Goal: Information Seeking & Learning: Check status

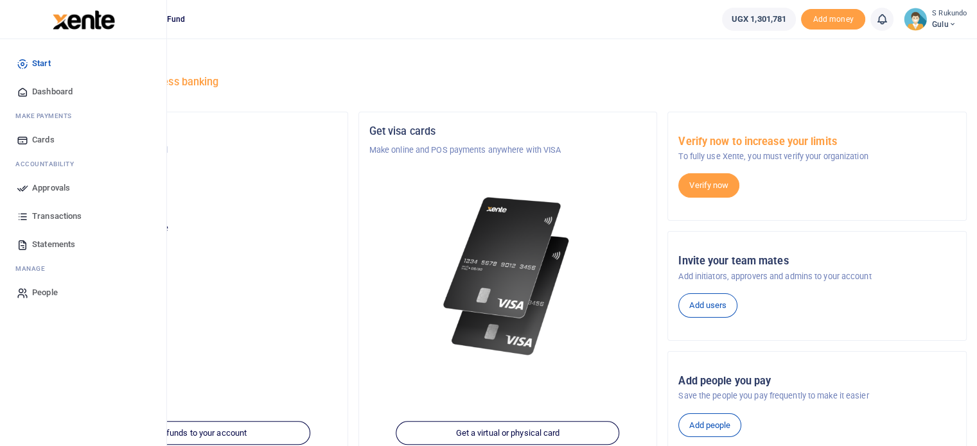
click at [52, 215] on span "Transactions" at bounding box center [56, 216] width 49 height 13
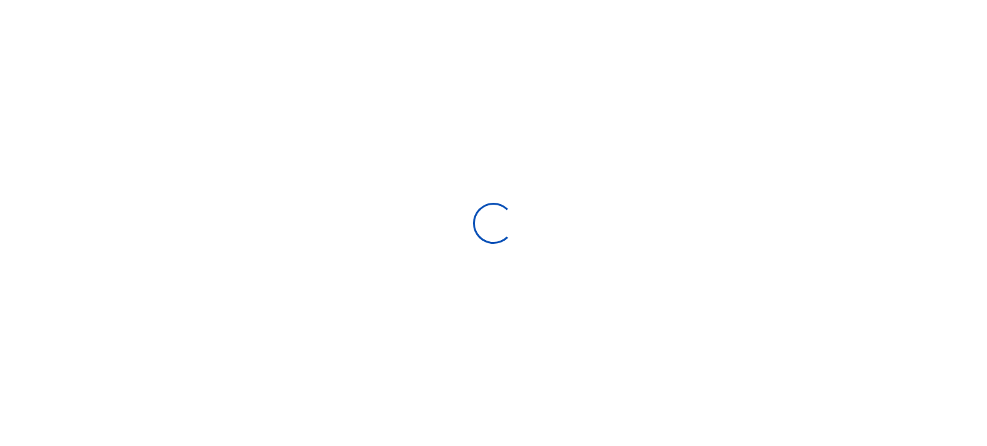
select select
type input "[DATE] - [DATE]"
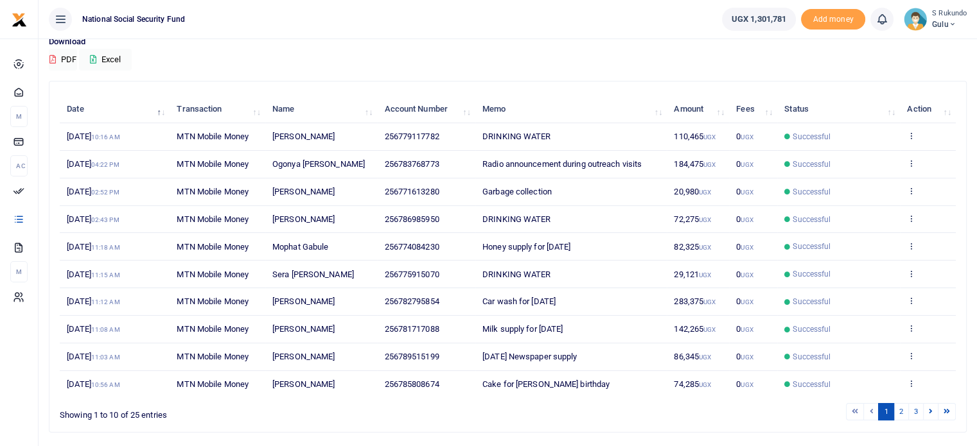
scroll to position [142, 0]
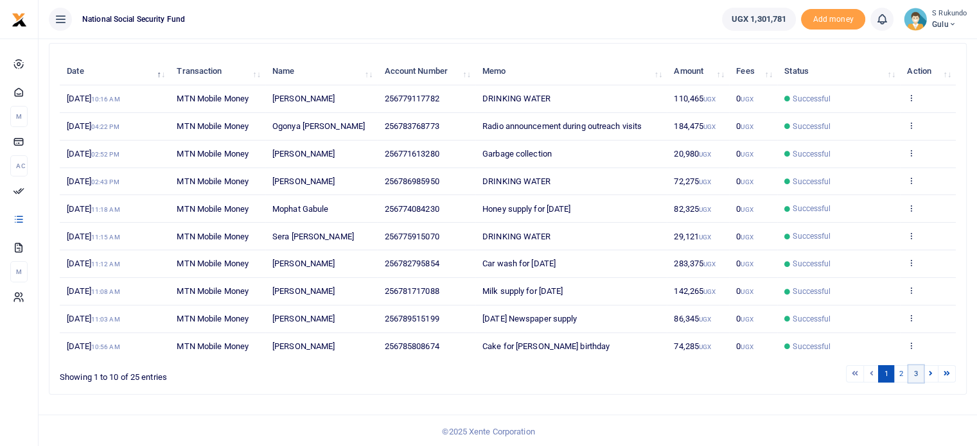
click at [914, 372] on link "3" at bounding box center [915, 373] width 15 height 17
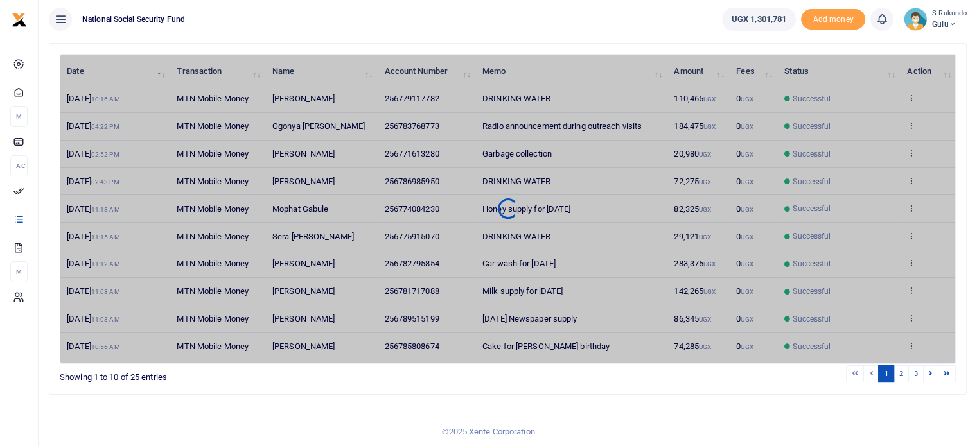
scroll to position [17, 0]
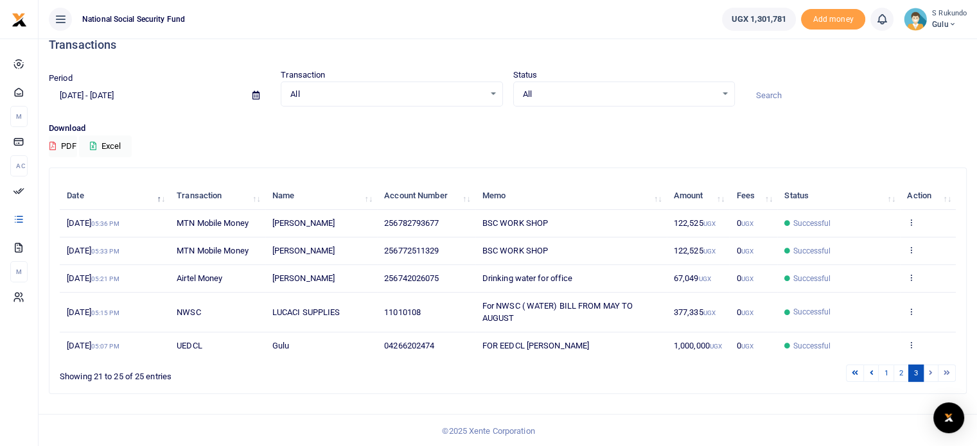
click at [945, 369] on li at bounding box center [946, 373] width 17 height 17
click at [493, 92] on div "All Select an option..." at bounding box center [391, 94] width 220 height 14
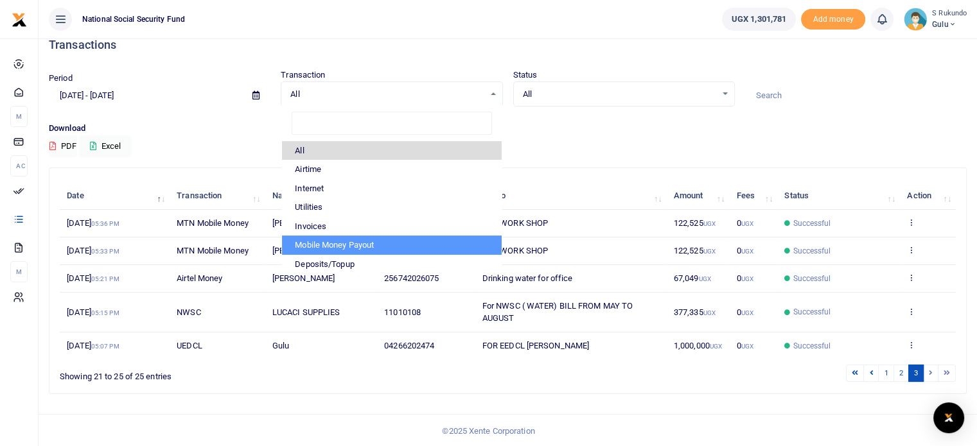
click at [374, 245] on li "Mobile Money Payout" at bounding box center [391, 245] width 219 height 19
select select "PAYOUT"
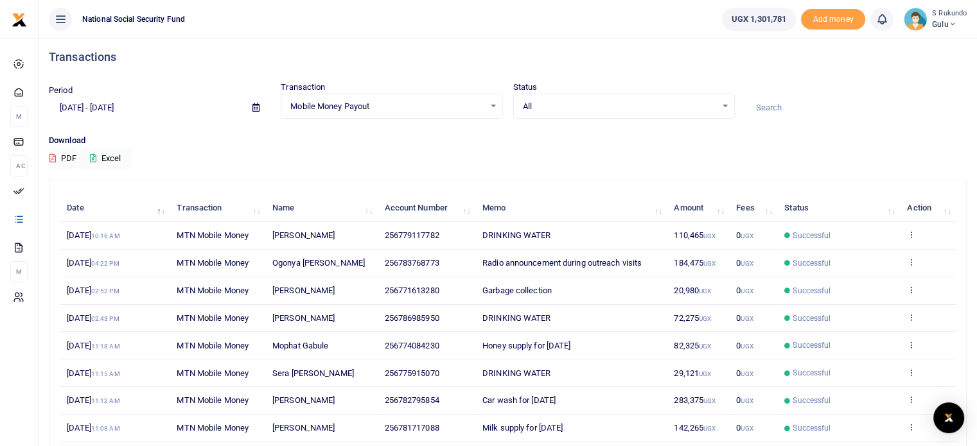
scroll to position [0, 0]
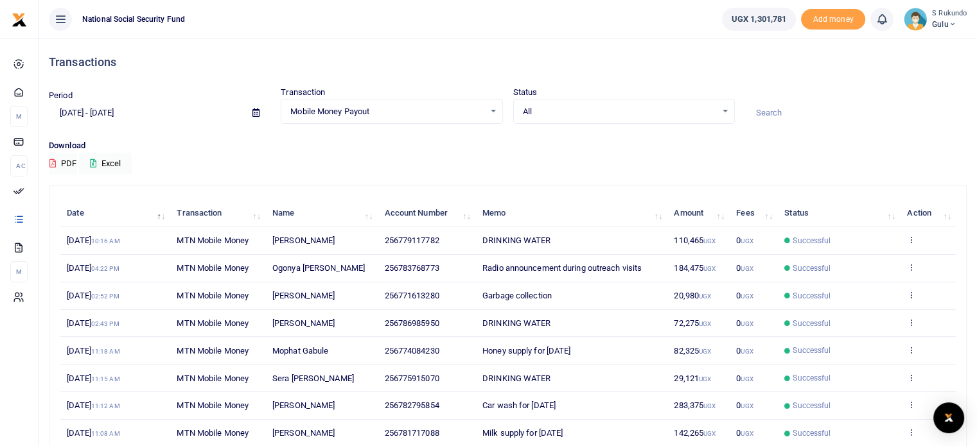
click at [137, 112] on input "[DATE] - [DATE]" at bounding box center [145, 113] width 193 height 22
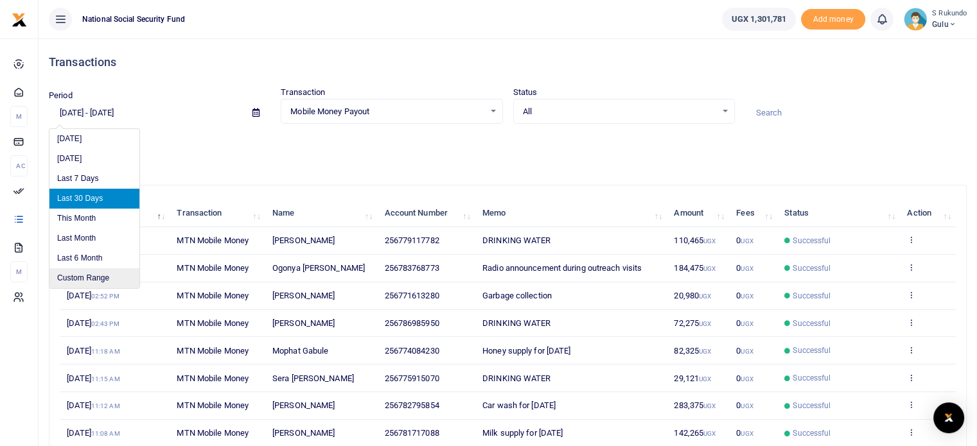
click at [89, 278] on li "Custom Range" at bounding box center [94, 278] width 90 height 20
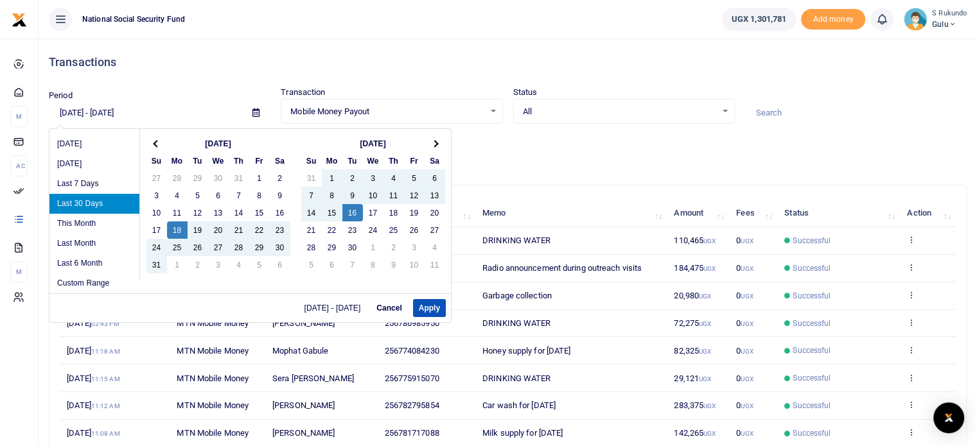
click at [213, 141] on th "[DATE]" at bounding box center [218, 143] width 103 height 17
click at [150, 145] on th at bounding box center [156, 143] width 21 height 17
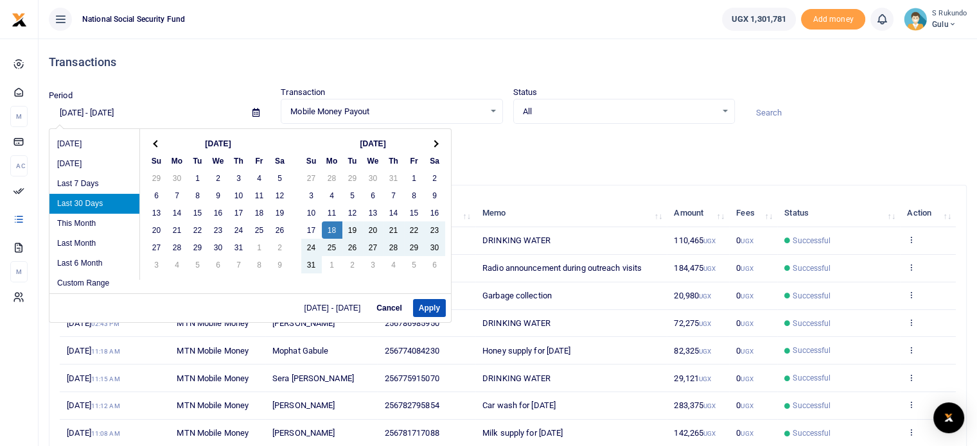
click at [151, 145] on th at bounding box center [156, 143] width 21 height 17
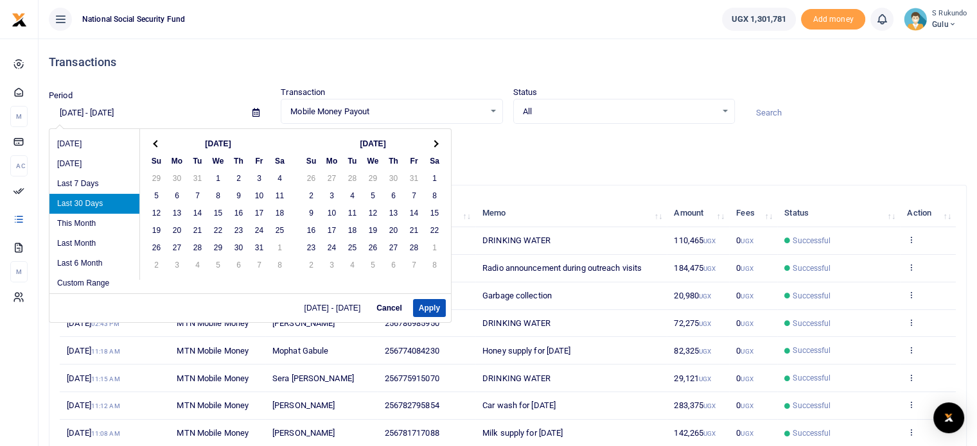
click at [151, 145] on th at bounding box center [156, 143] width 21 height 17
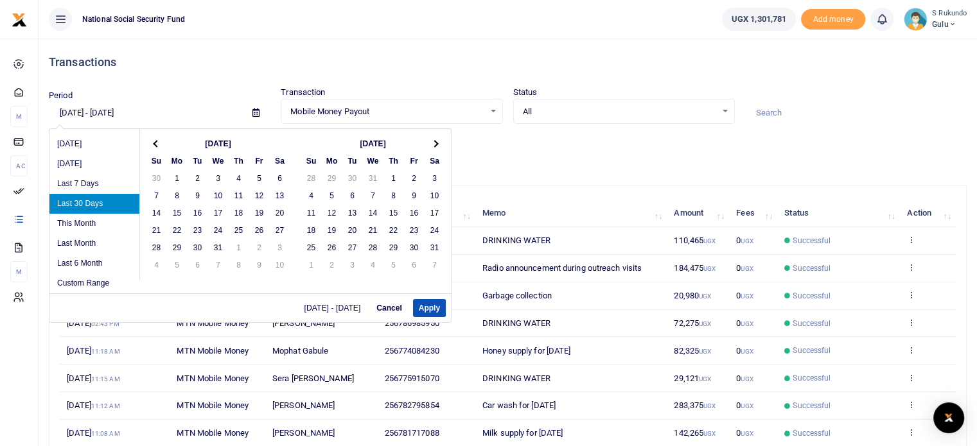
click at [151, 143] on th at bounding box center [156, 143] width 21 height 17
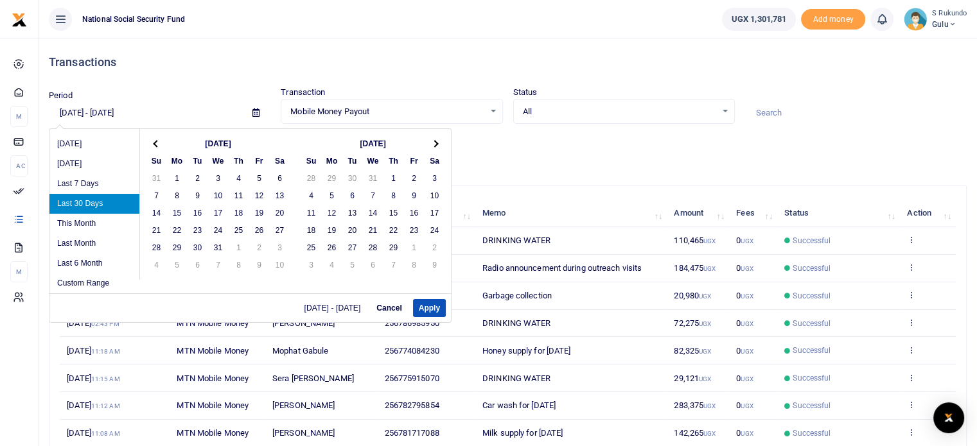
click at [151, 143] on th at bounding box center [156, 143] width 21 height 17
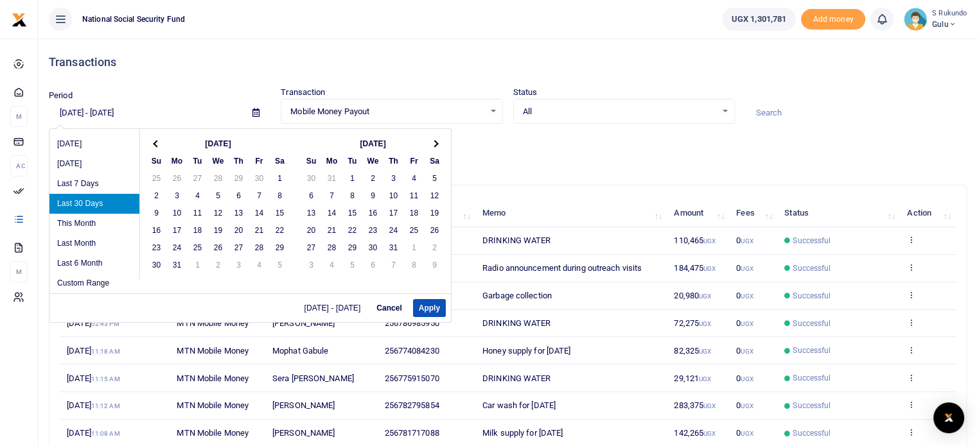
click at [151, 143] on th at bounding box center [156, 143] width 21 height 17
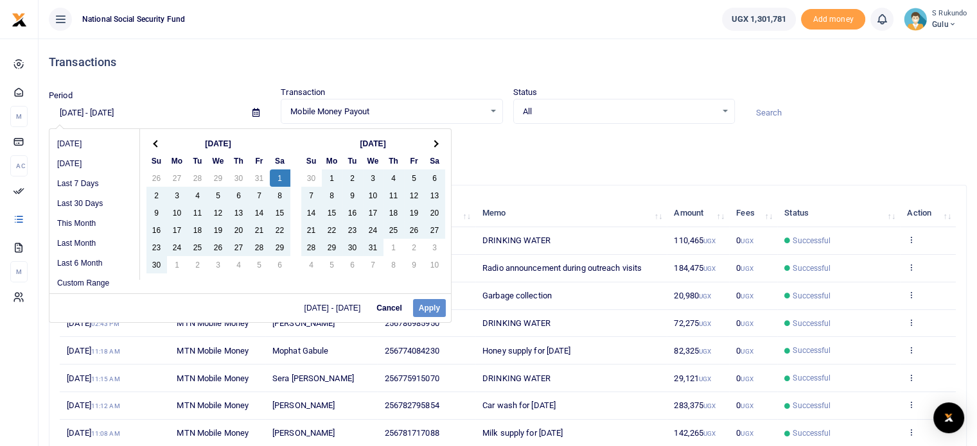
click at [425, 309] on div "[DATE] - [DATE] Cancel Apply" at bounding box center [249, 308] width 401 height 29
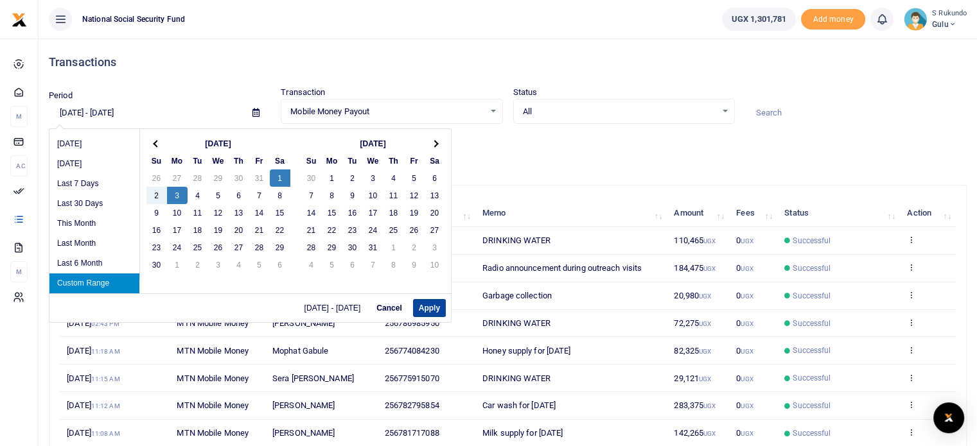
click at [438, 305] on button "Apply" at bounding box center [429, 308] width 33 height 18
type input "[DATE] - [DATE]"
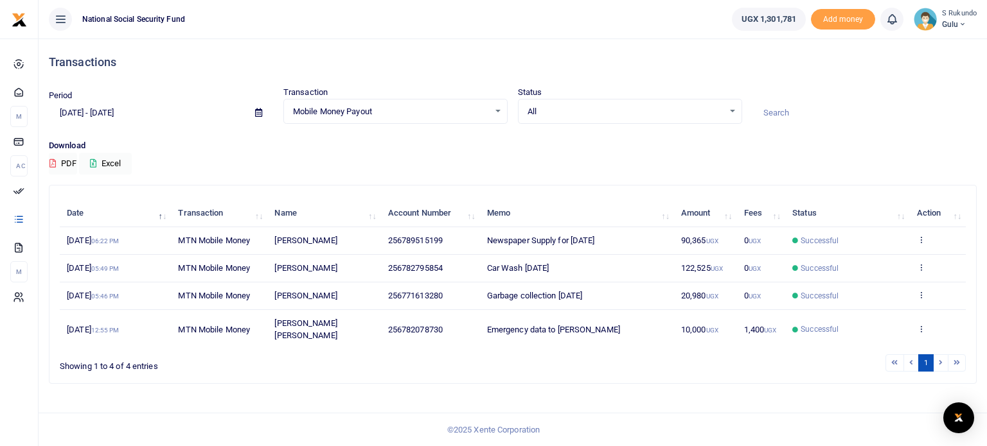
click at [500, 110] on div "Mobile Money Payout Select an option..." at bounding box center [395, 112] width 223 height 14
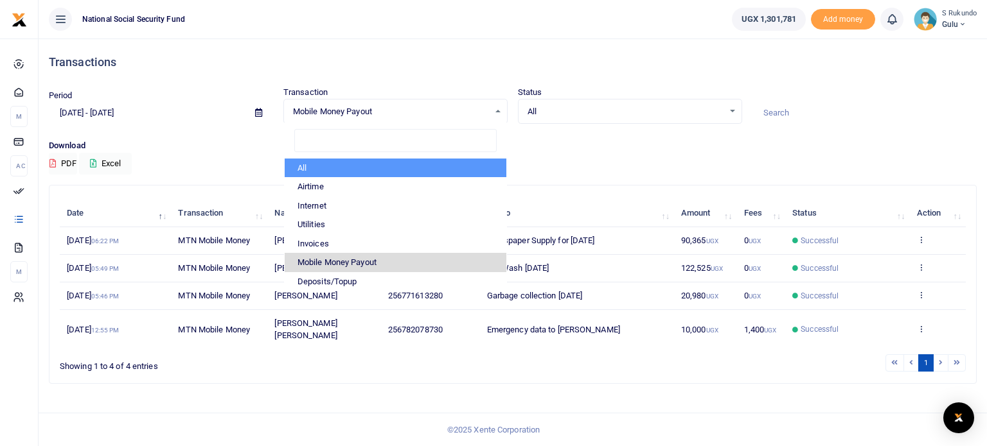
click at [309, 163] on li "All" at bounding box center [396, 168] width 222 height 19
select select
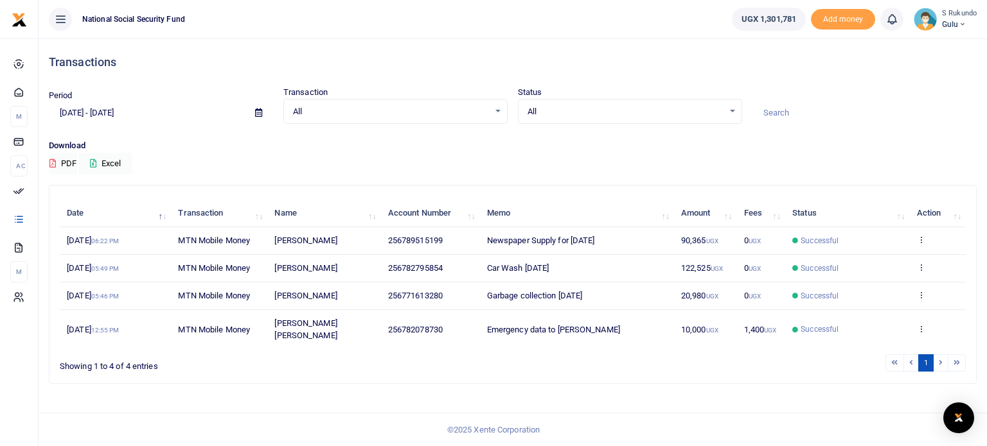
click at [940, 355] on li at bounding box center [940, 363] width 15 height 17
click at [958, 355] on li at bounding box center [956, 363] width 17 height 17
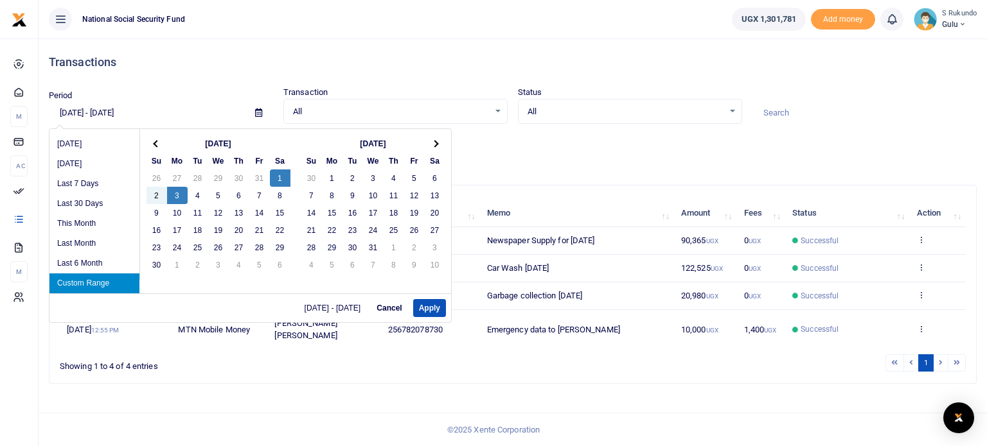
click at [137, 112] on input "[DATE] - [DATE]" at bounding box center [147, 113] width 196 height 22
click at [437, 146] on th at bounding box center [435, 143] width 21 height 17
click at [437, 144] on th at bounding box center [435, 143] width 21 height 17
click at [423, 305] on button "Apply" at bounding box center [429, 308] width 33 height 18
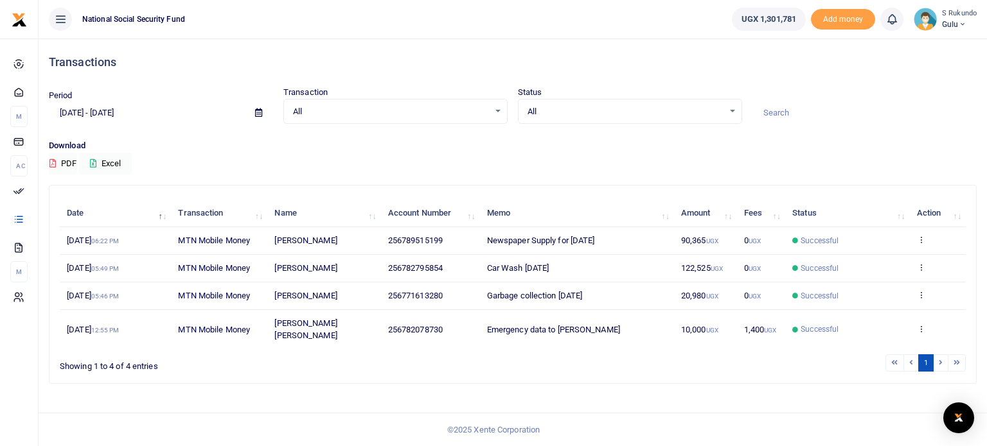
click at [777, 112] on input at bounding box center [864, 113] width 224 height 22
click at [137, 111] on input "[DATE] - [DATE]" at bounding box center [147, 113] width 196 height 22
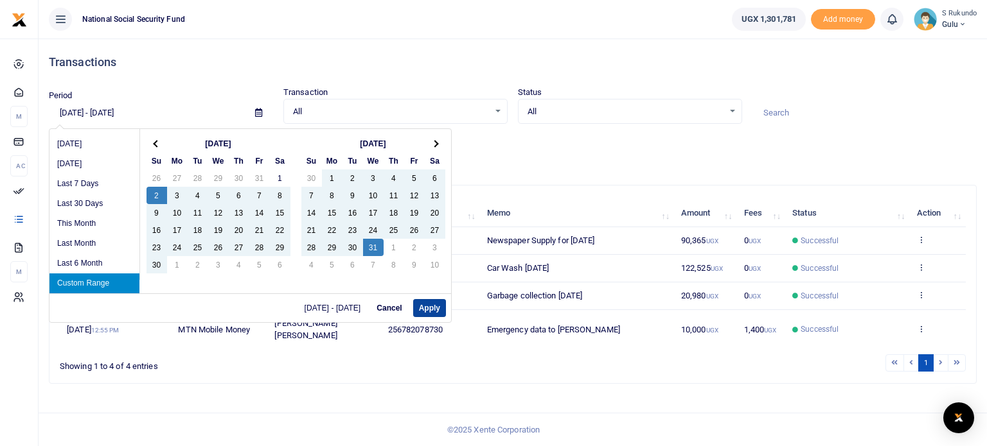
click at [423, 310] on button "Apply" at bounding box center [429, 308] width 33 height 18
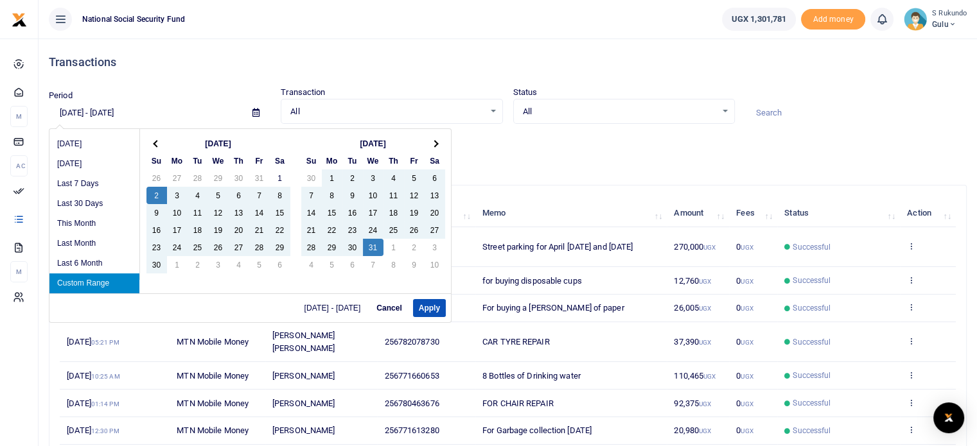
click at [91, 114] on input "[DATE] - [DATE]" at bounding box center [145, 113] width 193 height 22
click at [434, 142] on span at bounding box center [434, 143] width 7 height 7
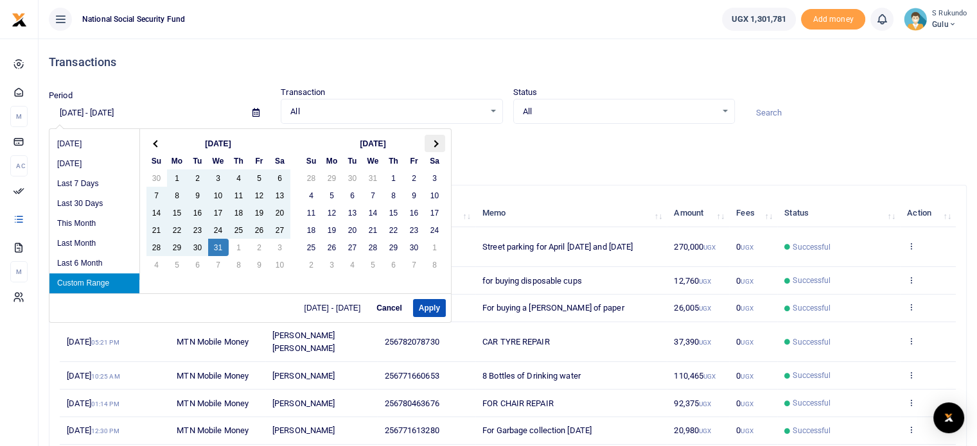
click at [436, 143] on span at bounding box center [434, 143] width 7 height 7
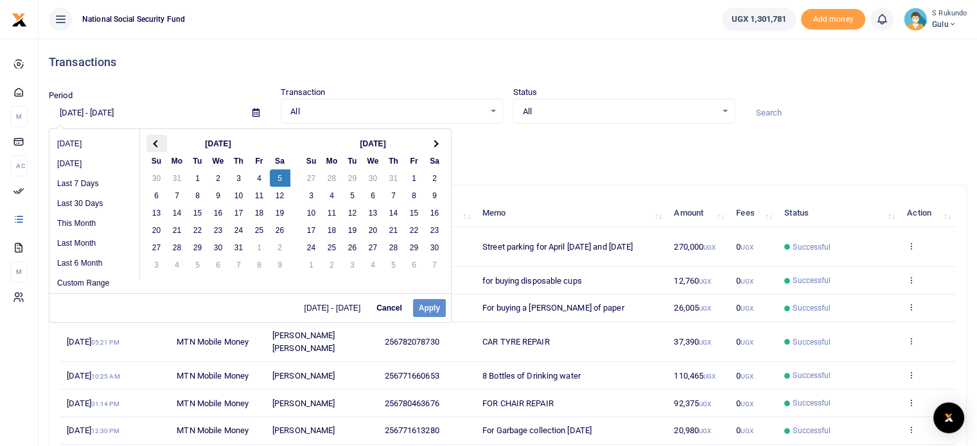
click at [150, 143] on th at bounding box center [156, 143] width 21 height 17
click at [152, 141] on th at bounding box center [156, 143] width 21 height 17
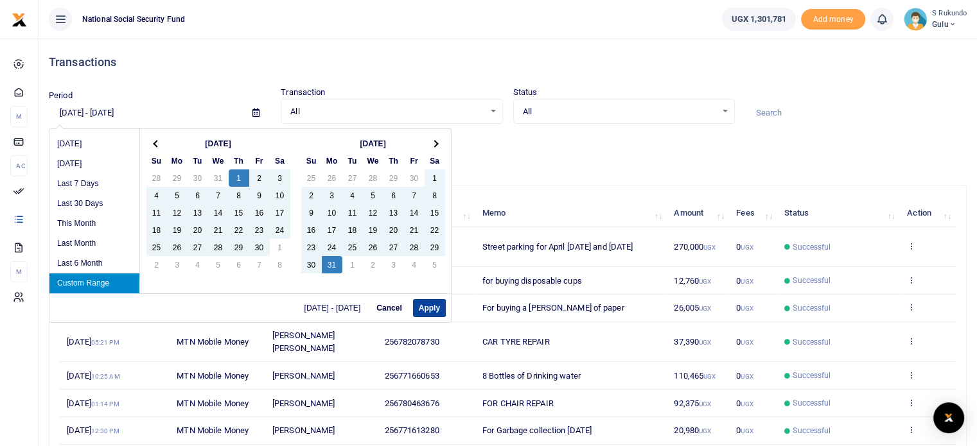
click at [429, 307] on button "Apply" at bounding box center [429, 308] width 33 height 18
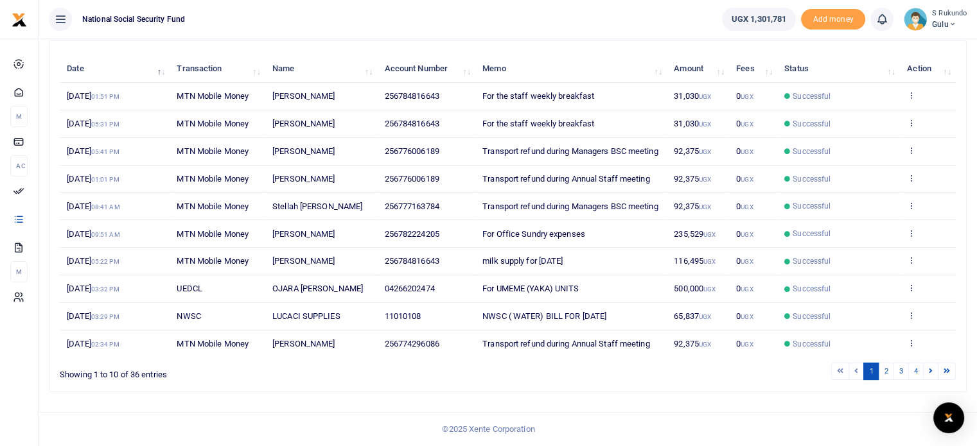
scroll to position [167, 0]
click at [886, 371] on link "2" at bounding box center [885, 371] width 15 height 17
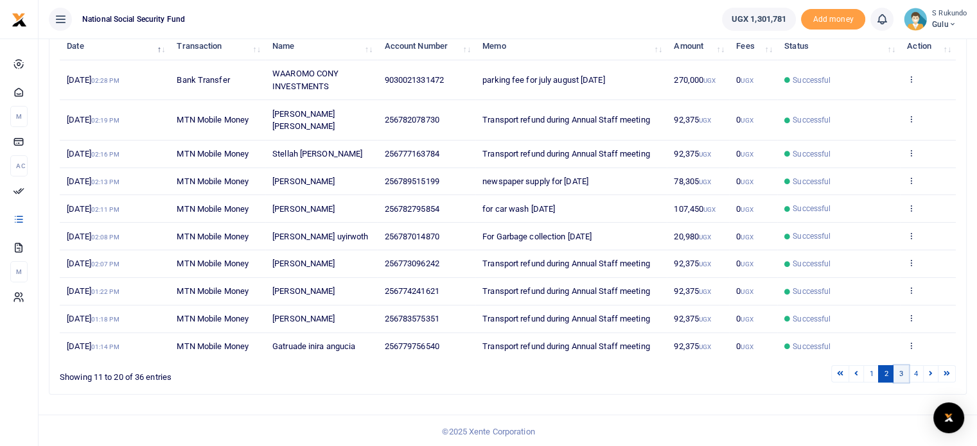
click at [898, 374] on link "3" at bounding box center [900, 373] width 15 height 17
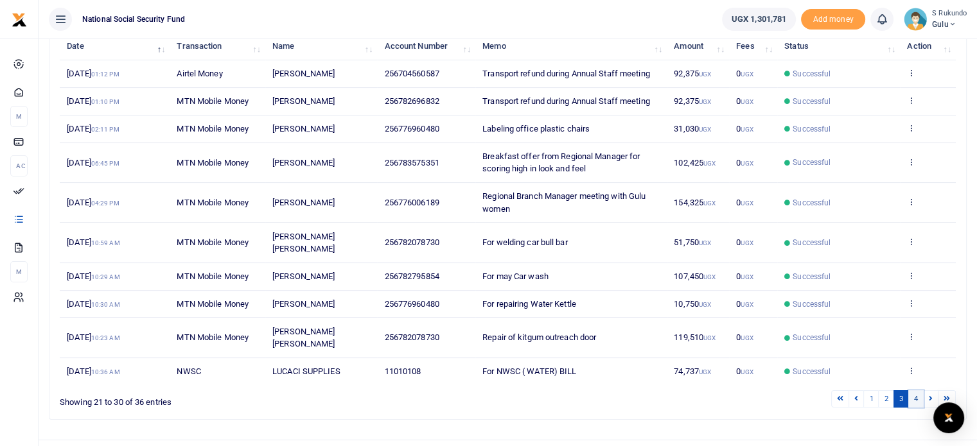
click at [917, 391] on link "4" at bounding box center [915, 399] width 15 height 17
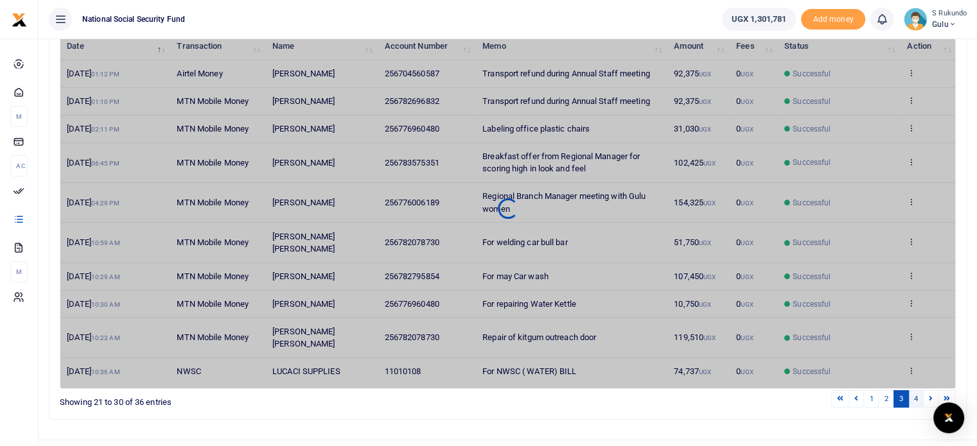
scroll to position [32, 0]
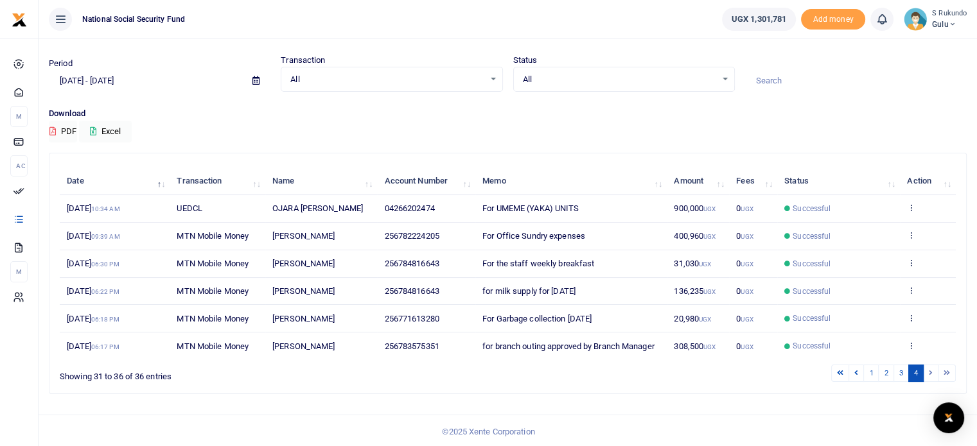
click at [930, 371] on li at bounding box center [931, 373] width 15 height 17
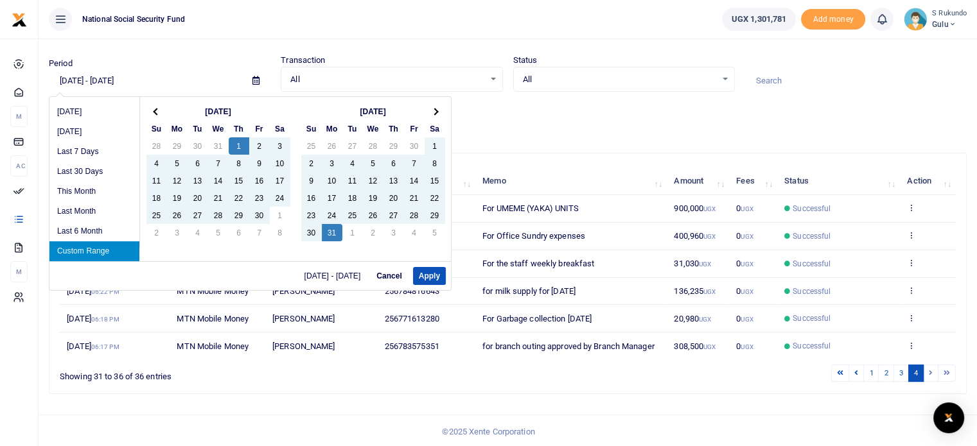
click at [109, 79] on input "[DATE] - [DATE]" at bounding box center [145, 81] width 193 height 22
click at [432, 112] on span at bounding box center [434, 111] width 7 height 7
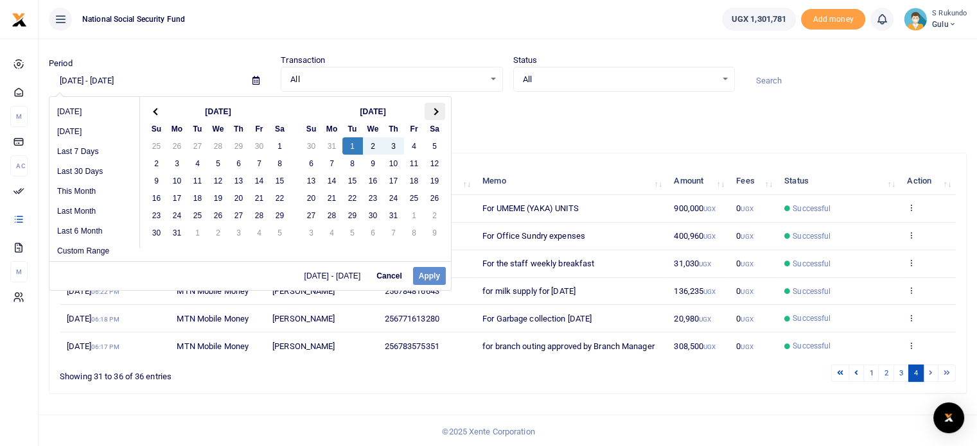
click at [435, 114] on th at bounding box center [435, 111] width 21 height 17
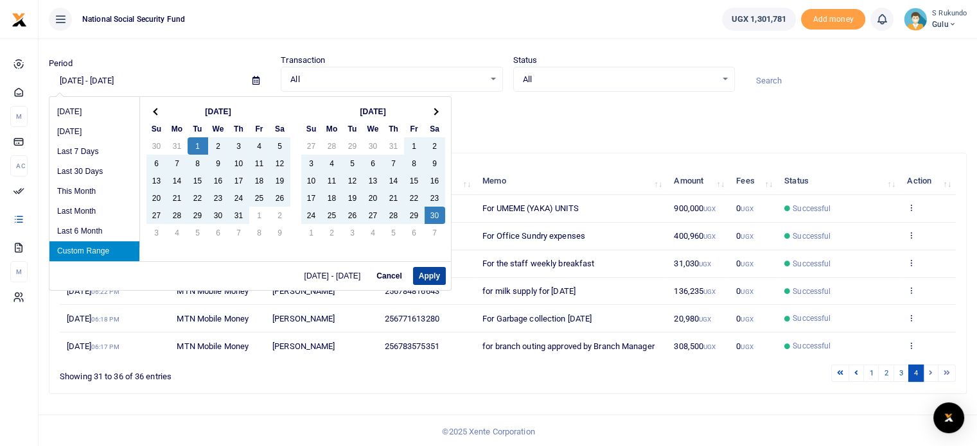
click at [428, 277] on button "Apply" at bounding box center [429, 276] width 33 height 18
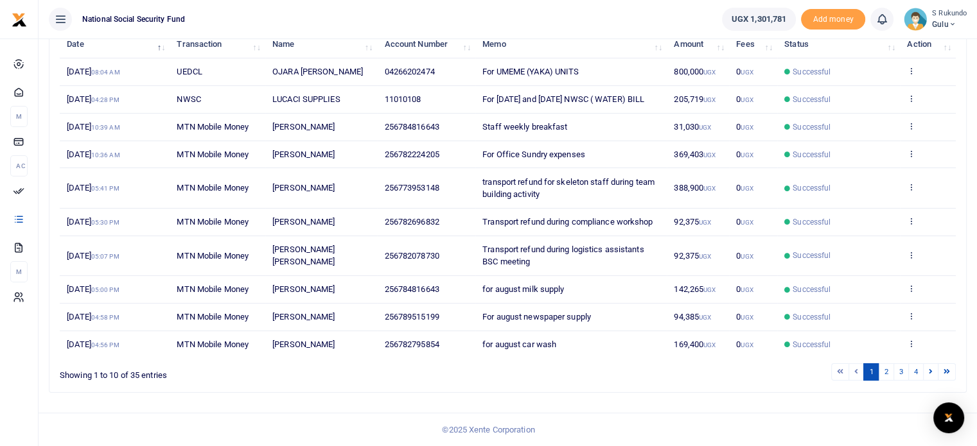
scroll to position [170, 0]
click at [888, 380] on link "2" at bounding box center [885, 371] width 15 height 17
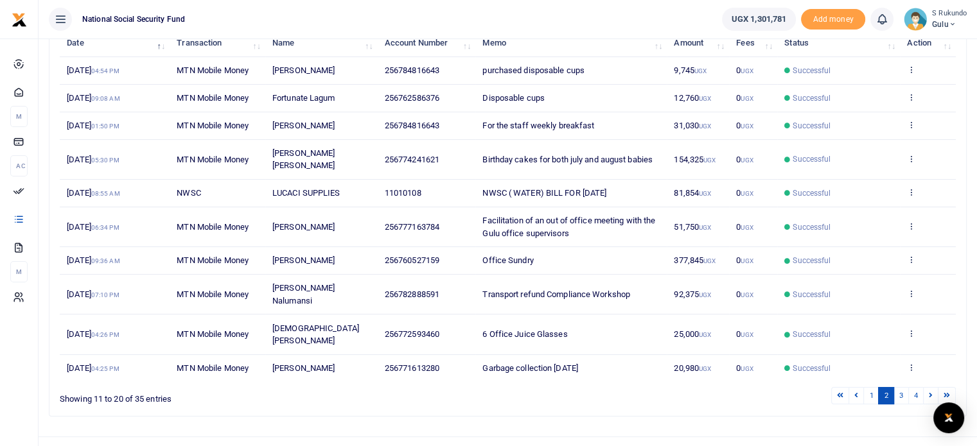
scroll to position [154, 0]
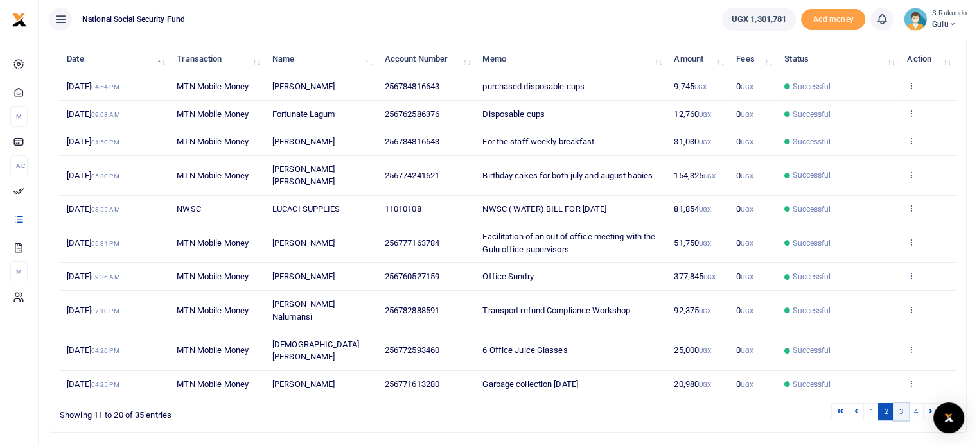
click at [902, 403] on link "3" at bounding box center [900, 411] width 15 height 17
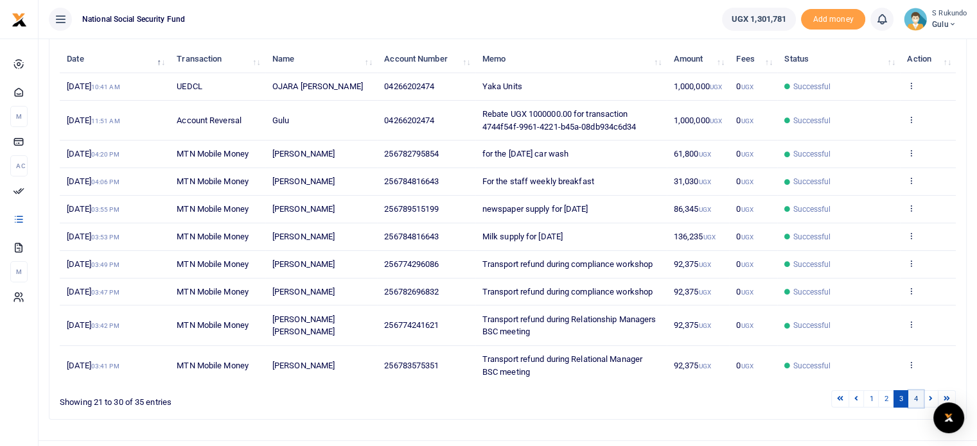
click at [915, 398] on link "4" at bounding box center [915, 399] width 15 height 17
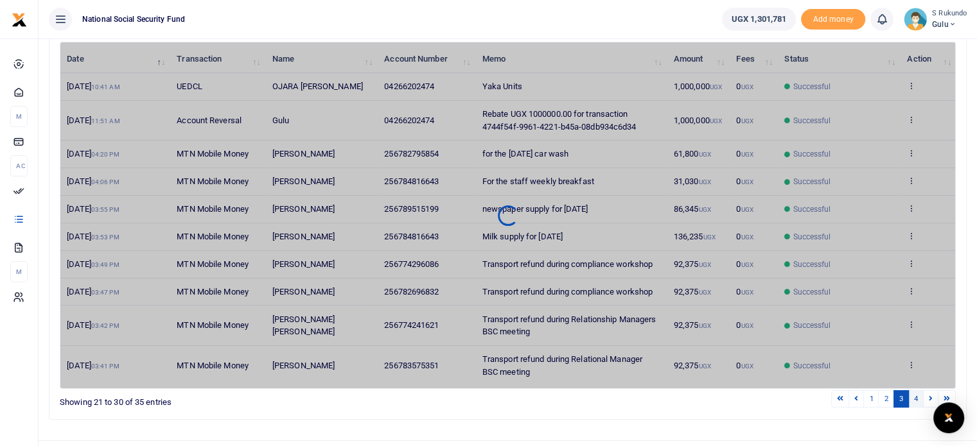
scroll to position [30, 0]
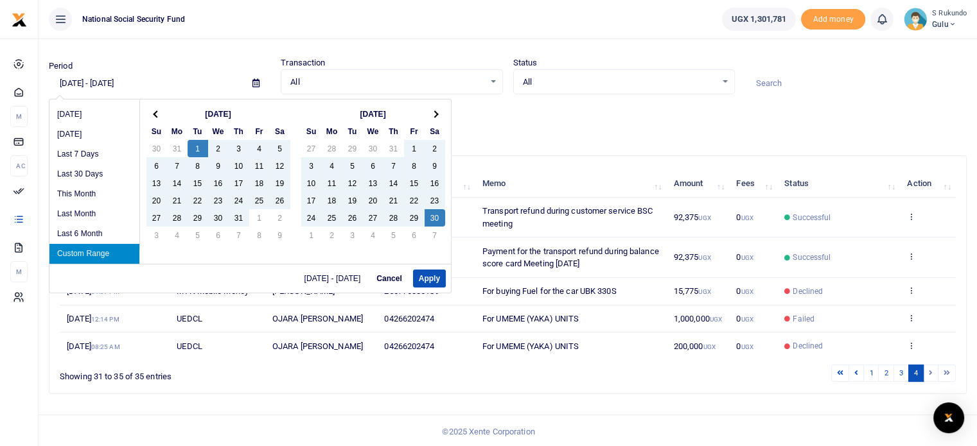
click at [121, 82] on input "[DATE] - [DATE]" at bounding box center [145, 84] width 193 height 22
click at [437, 112] on th at bounding box center [435, 113] width 21 height 17
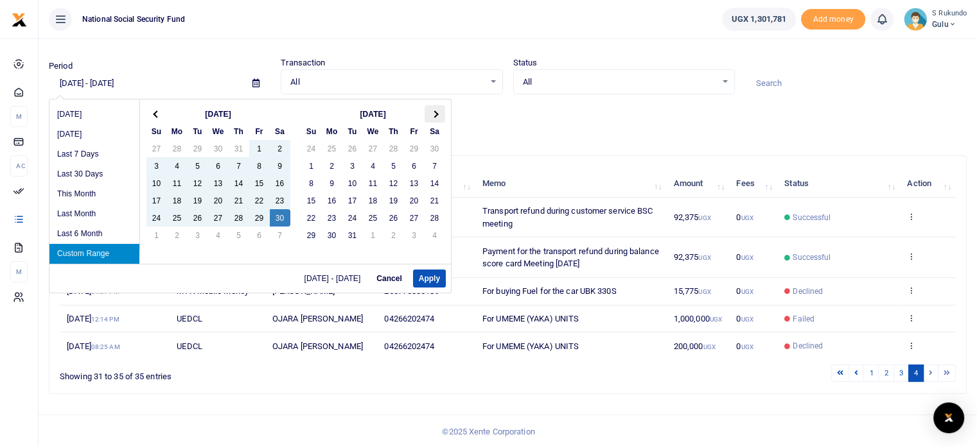
click at [433, 112] on span at bounding box center [434, 113] width 7 height 7
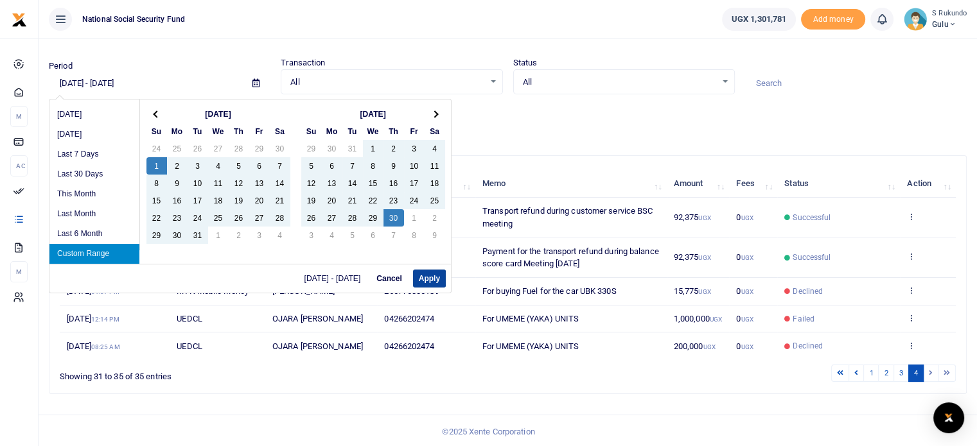
click at [422, 279] on button "Apply" at bounding box center [429, 279] width 33 height 18
type input "[DATE] - [DATE]"
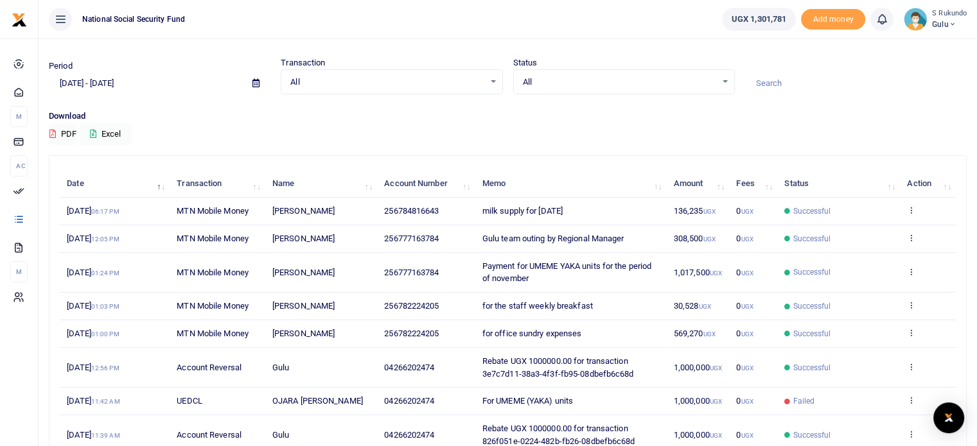
scroll to position [158, 0]
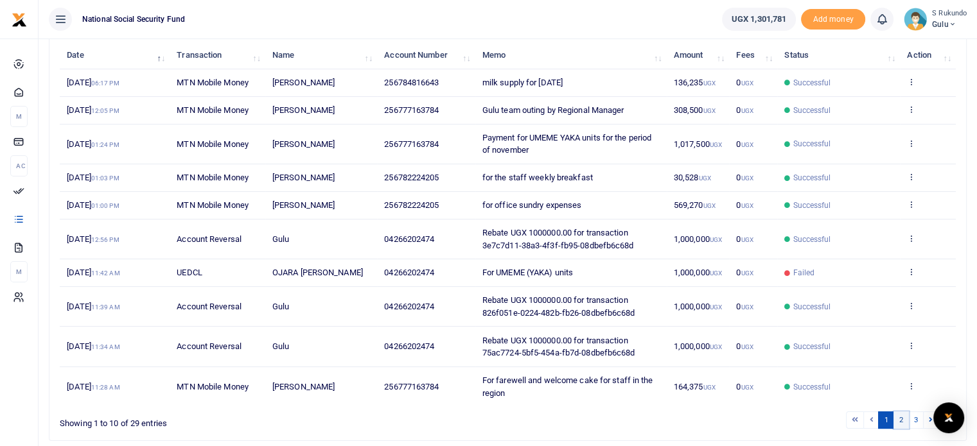
click at [902, 419] on link "2" at bounding box center [900, 420] width 15 height 17
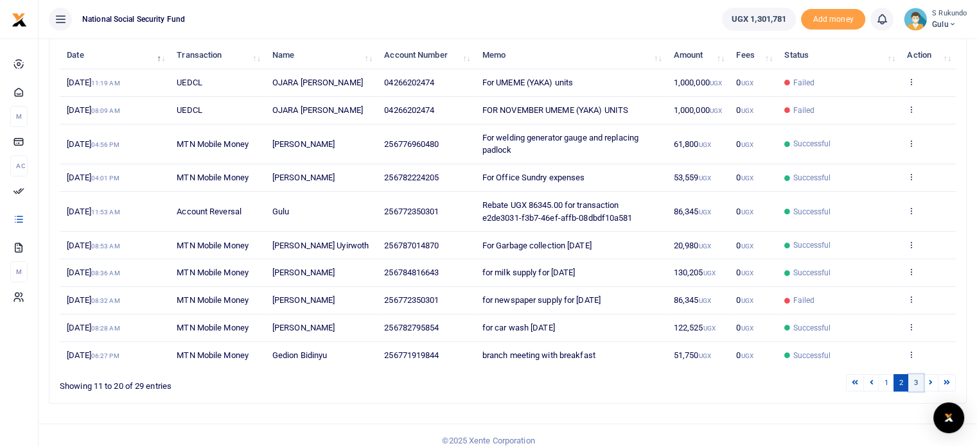
click at [914, 392] on link "3" at bounding box center [915, 382] width 15 height 17
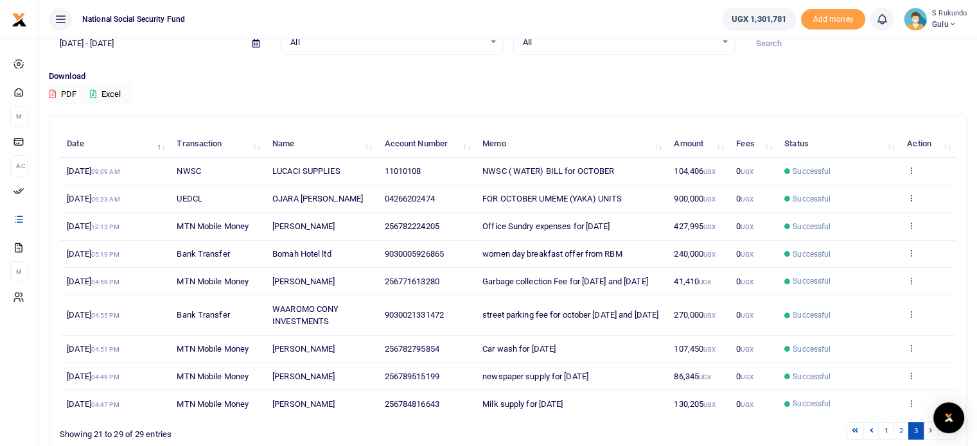
scroll to position [0, 0]
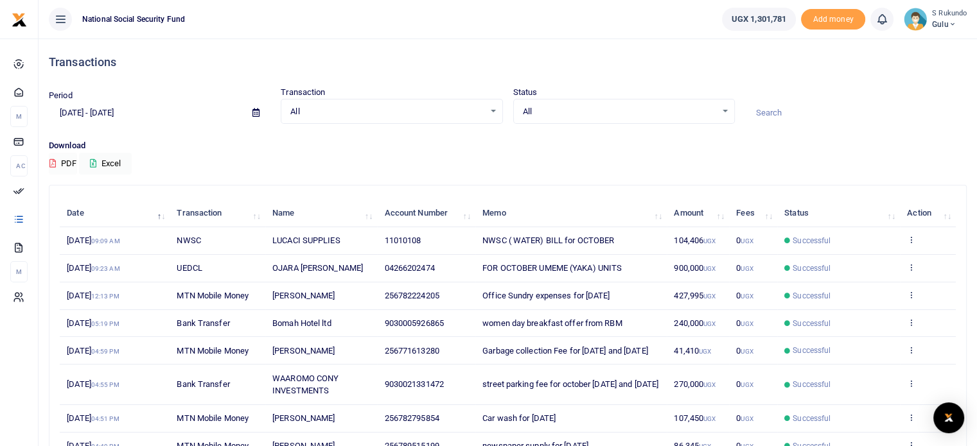
click at [64, 163] on button "PDF" at bounding box center [63, 164] width 28 height 22
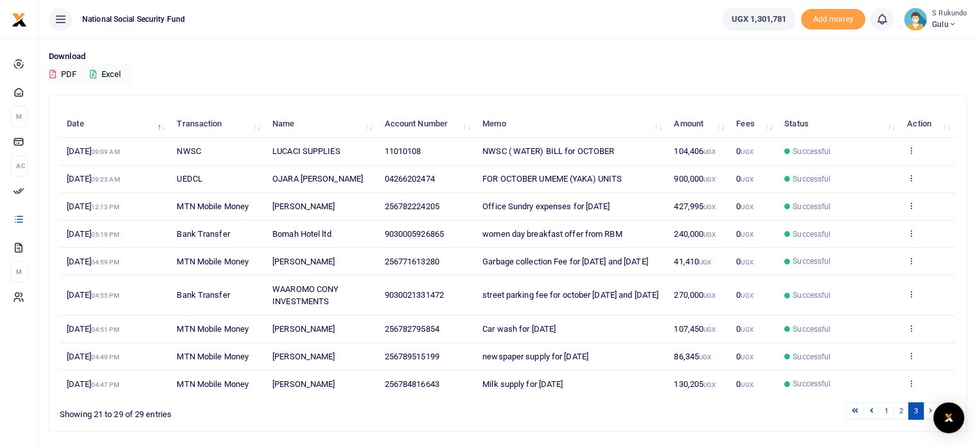
scroll to position [139, 0]
